Goal: Navigation & Orientation: Understand site structure

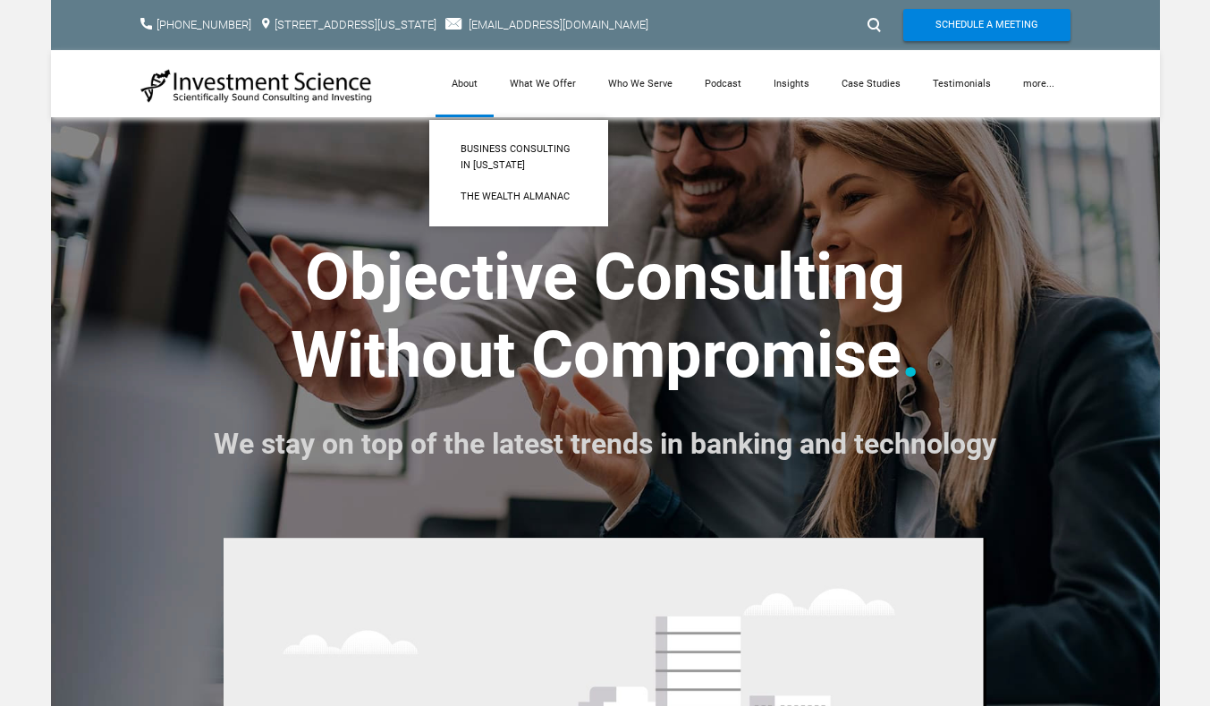
click at [469, 86] on link "About" at bounding box center [465, 83] width 58 height 67
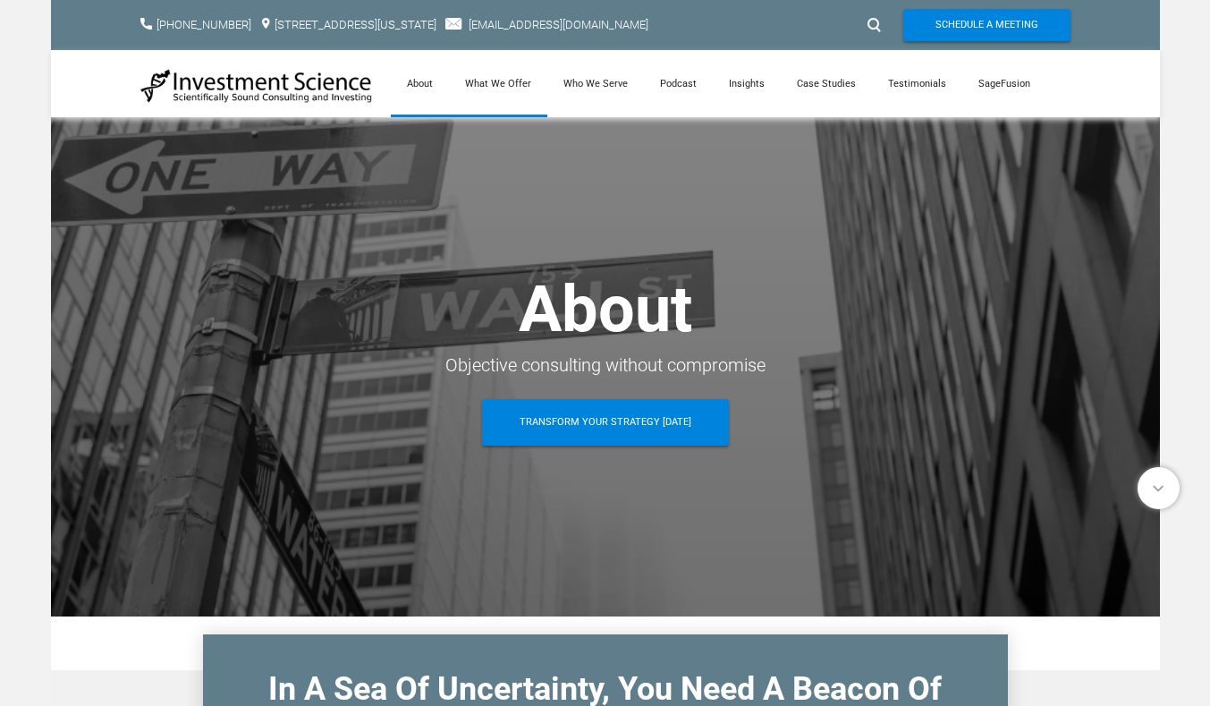
click at [498, 80] on link "What We Offer" at bounding box center [498, 83] width 98 height 67
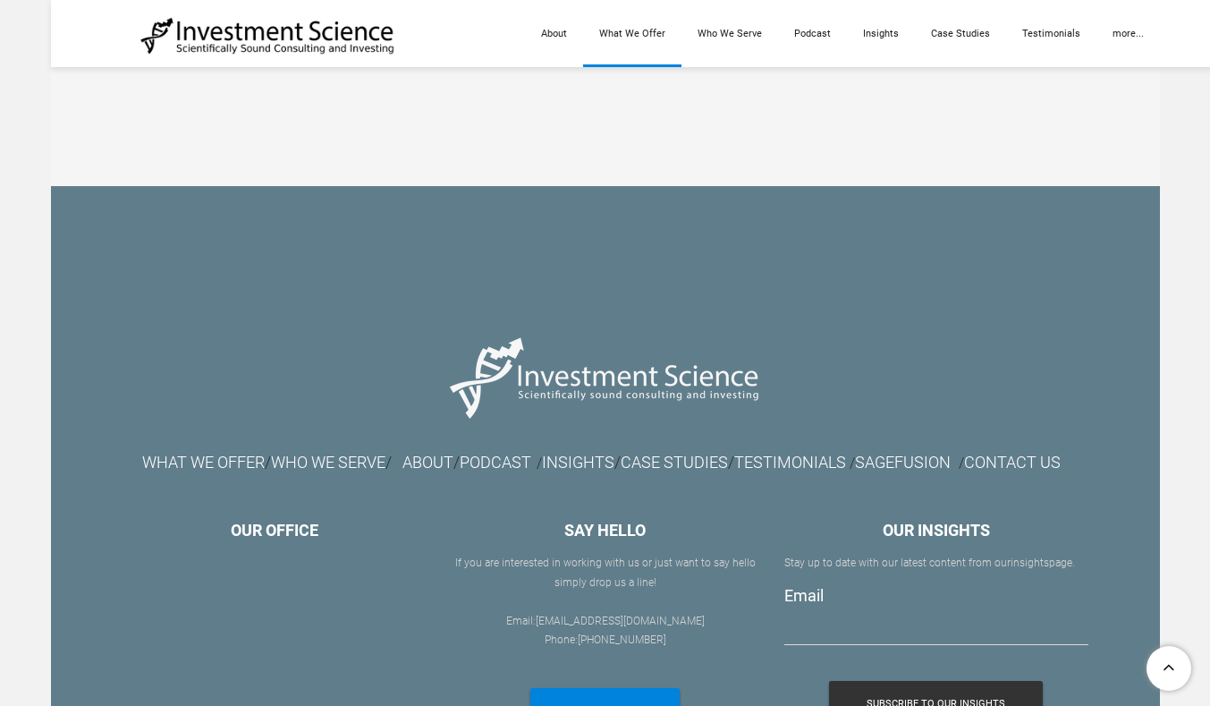
scroll to position [2772, 0]
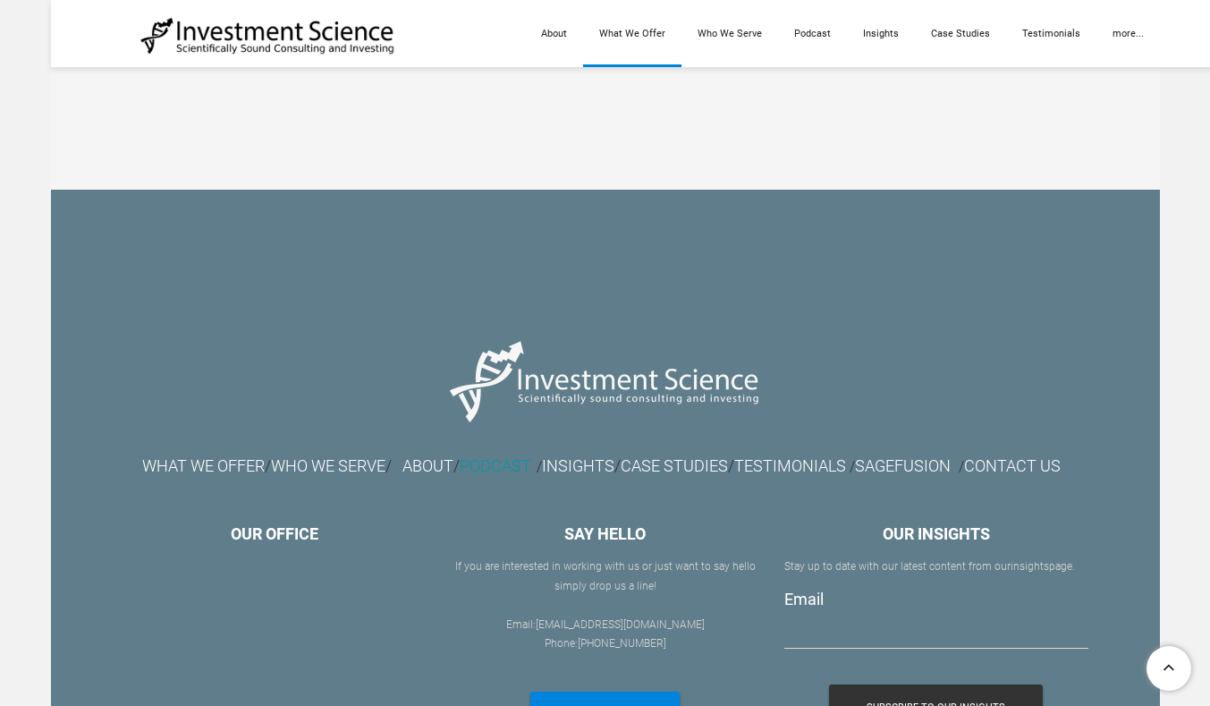
click at [531, 464] on font "PODCAST" at bounding box center [496, 465] width 72 height 19
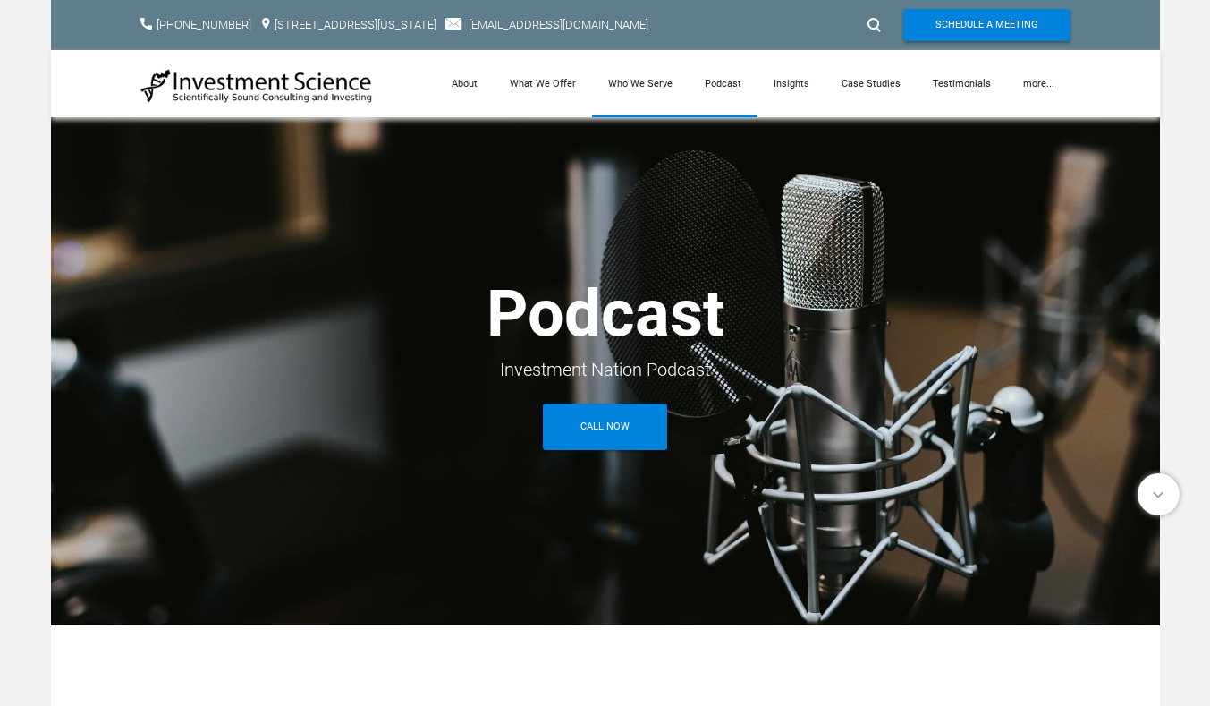
click at [638, 80] on link "Who We Serve" at bounding box center [640, 83] width 97 height 67
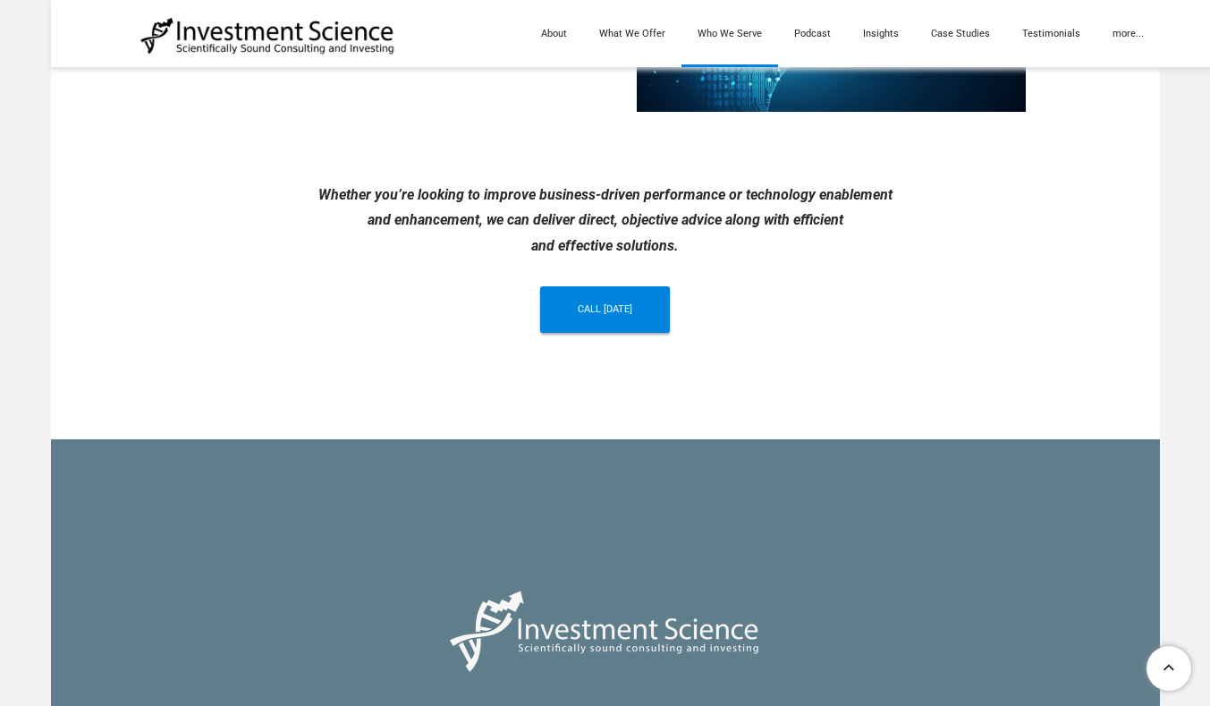
scroll to position [1610, 0]
